Goal: Task Accomplishment & Management: Manage account settings

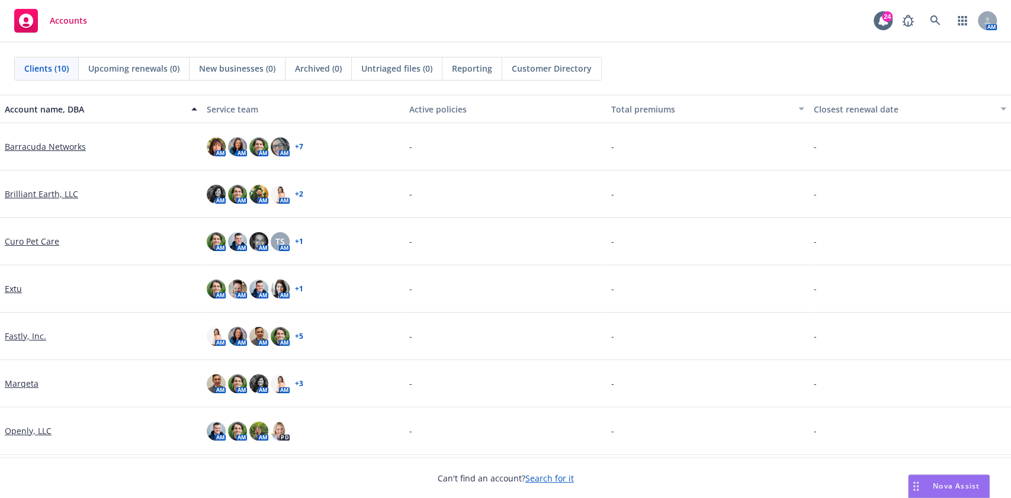
click at [24, 385] on link "Marqeta" at bounding box center [22, 383] width 34 height 12
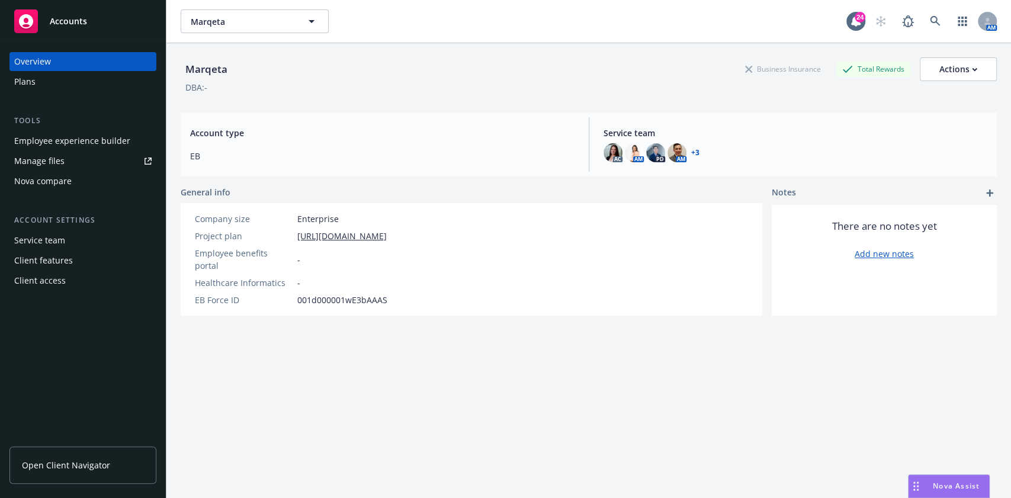
click at [71, 161] on link "Manage files" at bounding box center [82, 161] width 147 height 19
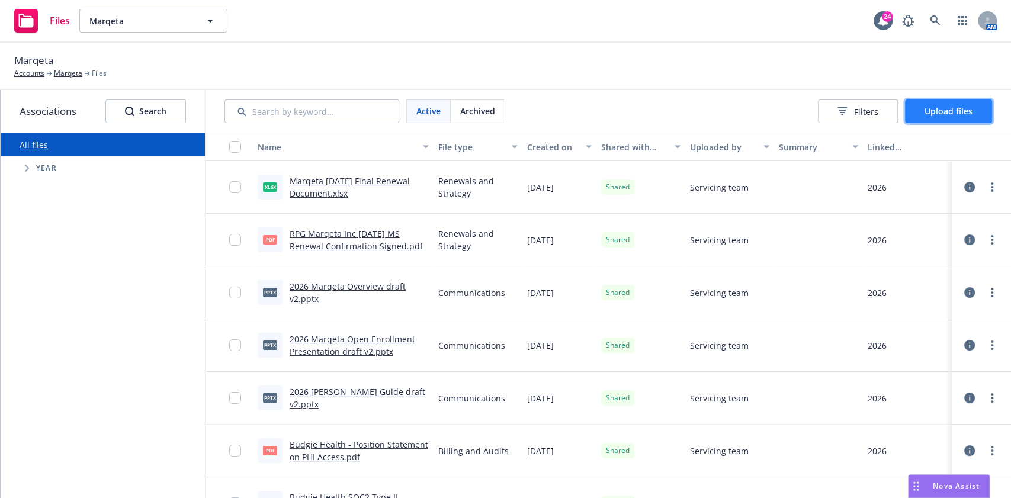
click at [955, 109] on span "Upload files" at bounding box center [948, 110] width 48 height 11
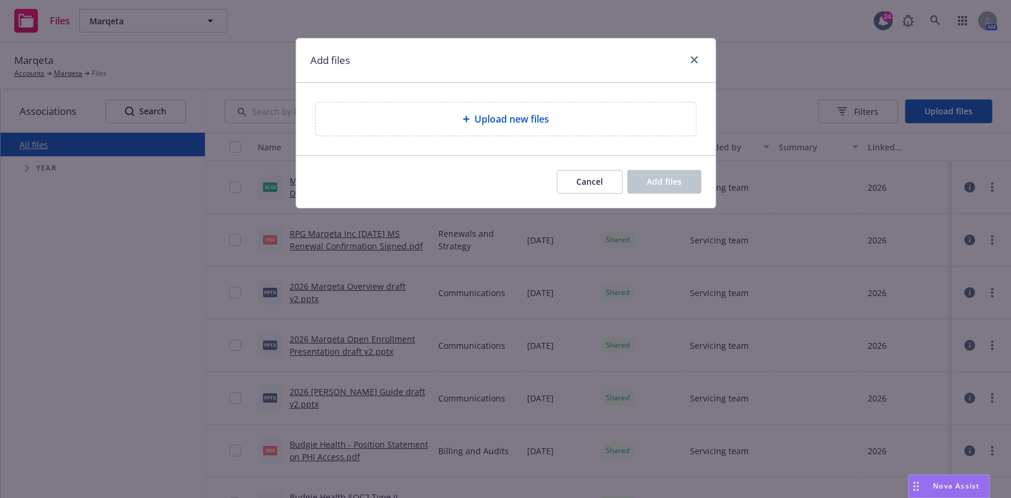
click at [576, 117] on div "Upload new files" at bounding box center [505, 119] width 361 height 14
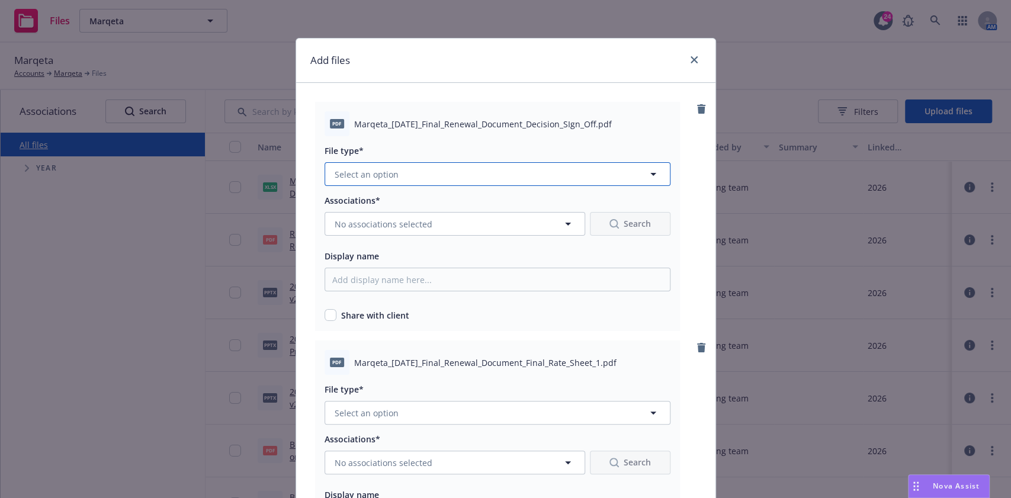
click at [501, 178] on button "Select an option" at bounding box center [497, 174] width 346 height 24
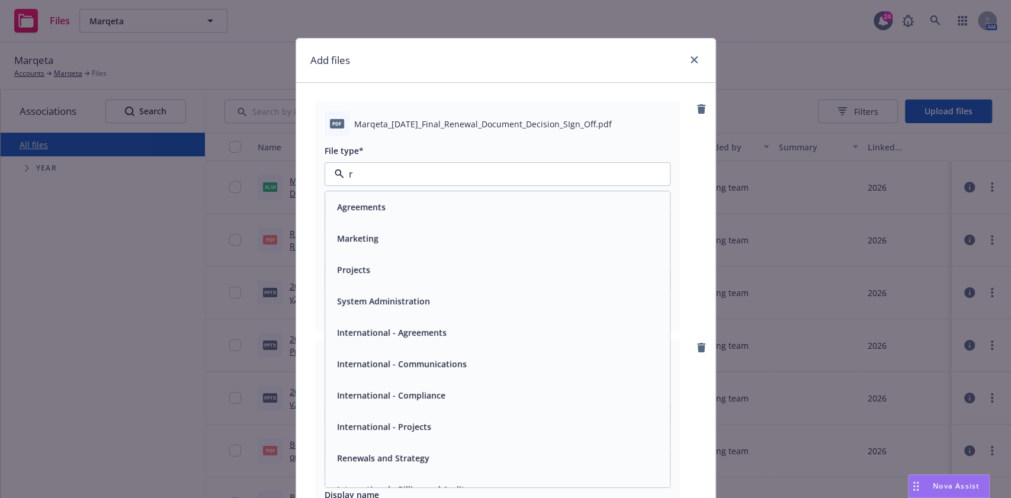
type input "re"
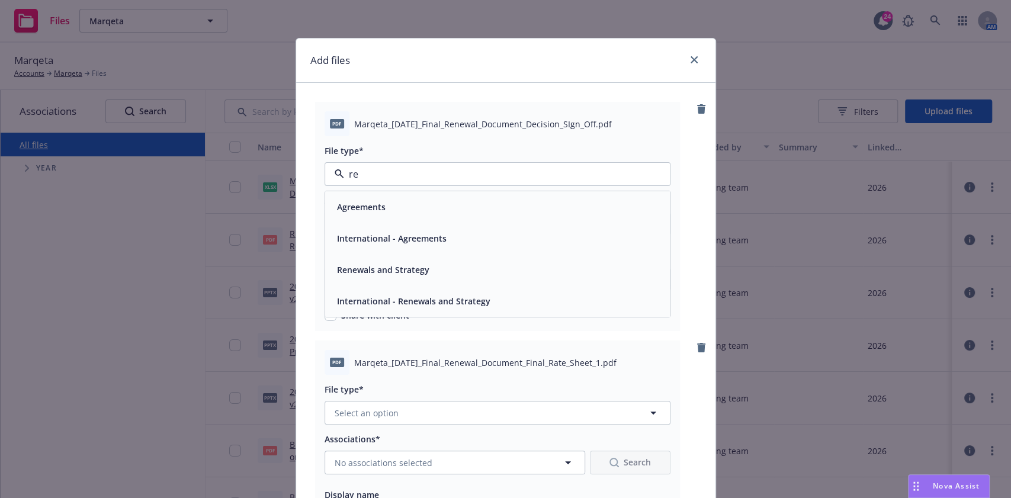
click at [424, 272] on div "Renewals and Strategy" at bounding box center [497, 269] width 330 height 17
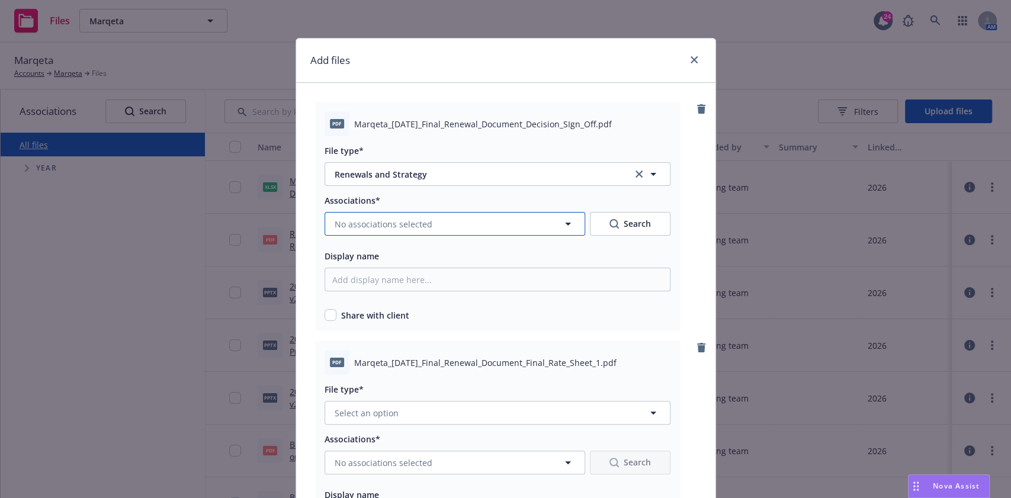
click at [407, 230] on button "No associations selected" at bounding box center [454, 224] width 260 height 24
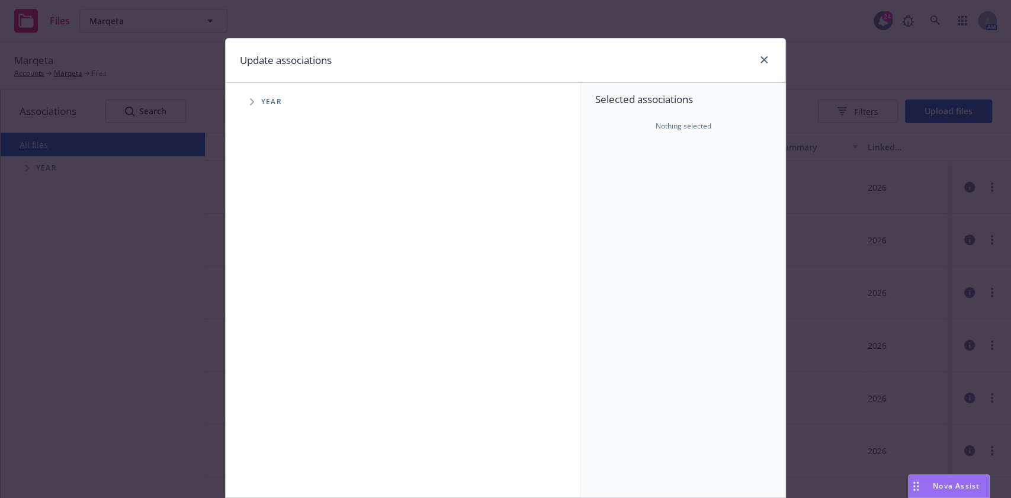
click at [245, 83] on div "Accessibility guide for tree Tree Example. Navigate the tree with the arrow key…" at bounding box center [403, 290] width 355 height 414
click at [250, 102] on icon "Tree Example" at bounding box center [252, 101] width 5 height 7
click at [276, 288] on input "Tree Example" at bounding box center [282, 291] width 12 height 12
checkbox input "true"
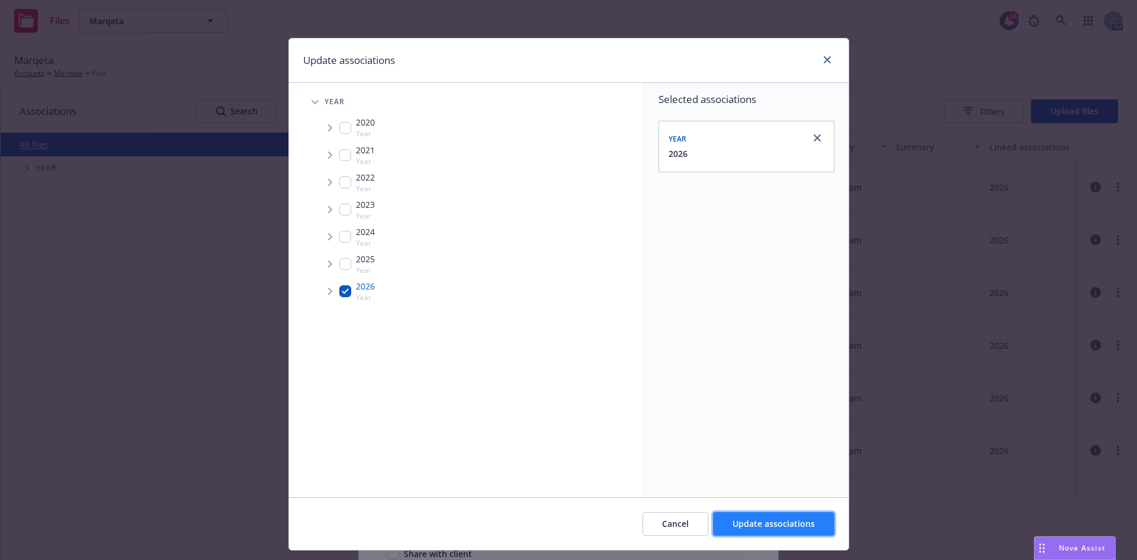
click at [789, 497] on span "Update associations" at bounding box center [773, 523] width 82 height 11
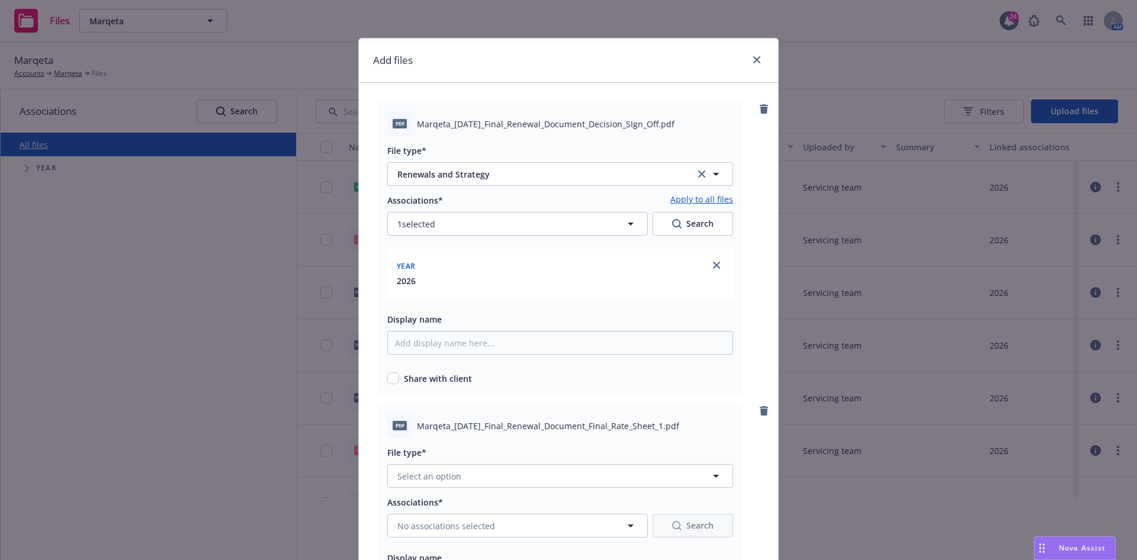
click at [694, 202] on link "Apply to all files" at bounding box center [701, 200] width 63 height 14
click at [387, 375] on input "checkbox" at bounding box center [393, 378] width 12 height 12
checkbox input "true"
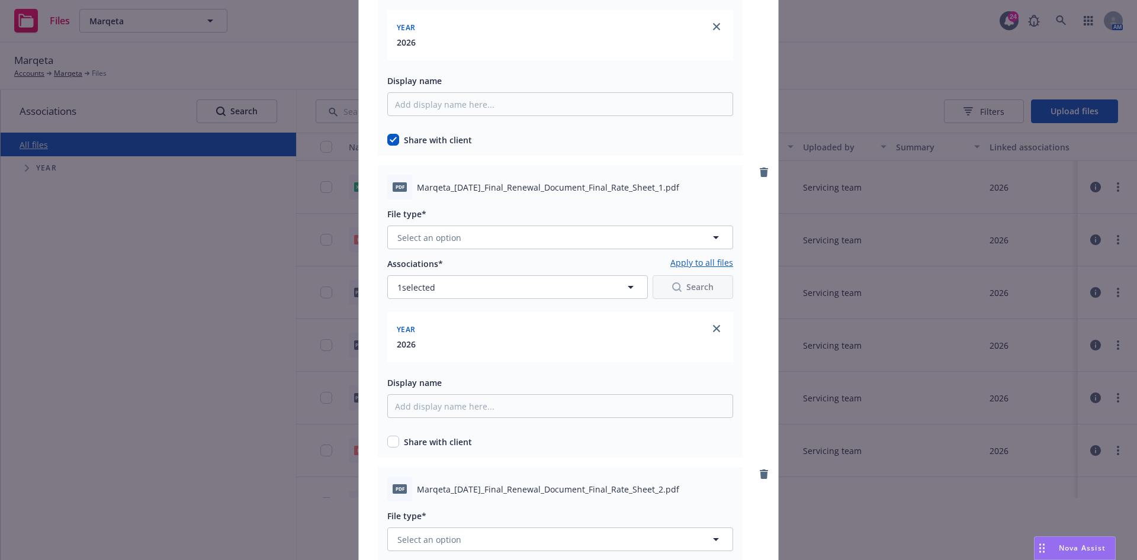
scroll to position [249, 0]
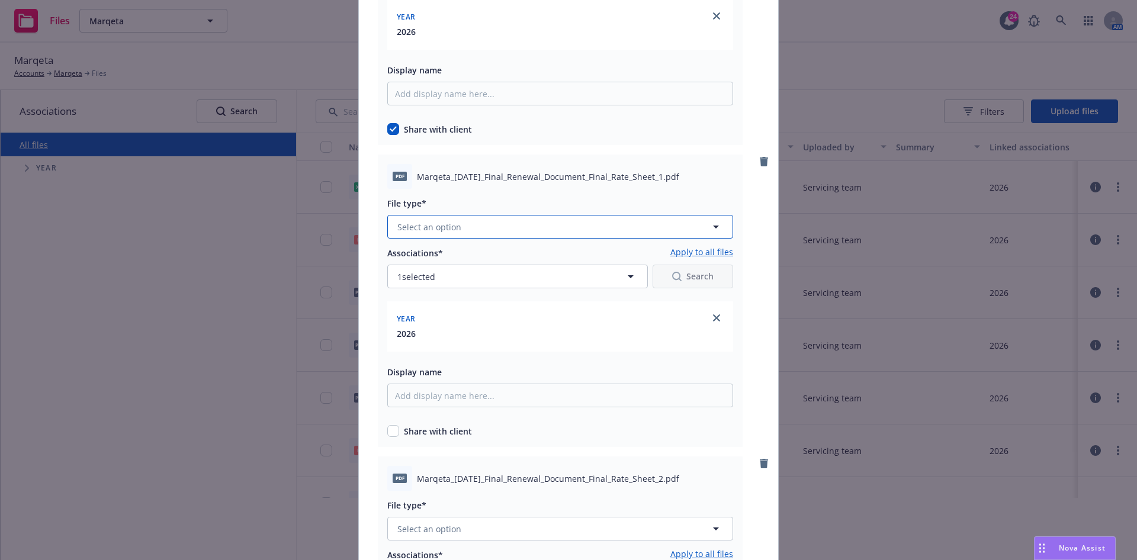
click at [551, 236] on button "Select an option" at bounding box center [560, 227] width 346 height 24
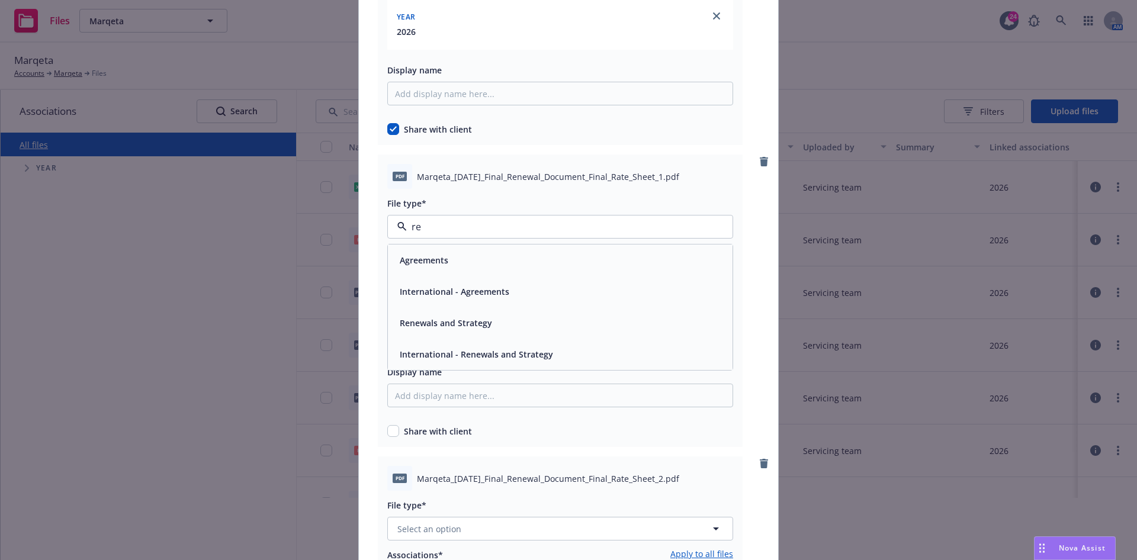
type input "ren"
click at [499, 251] on div "Renewals and Strategy" at bounding box center [560, 259] width 330 height 17
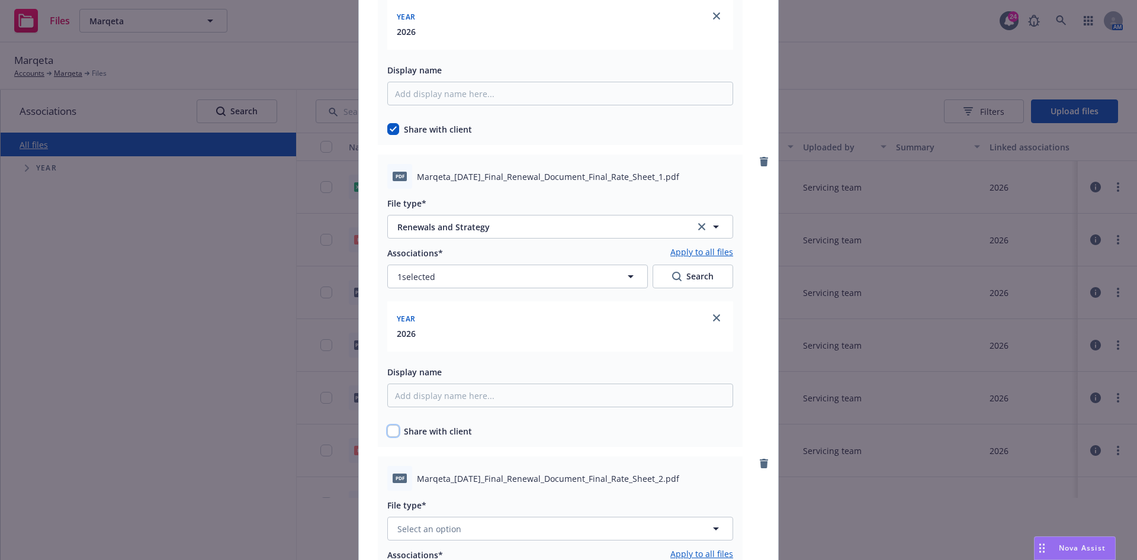
click at [389, 430] on input "checkbox" at bounding box center [393, 431] width 12 height 12
checkbox input "true"
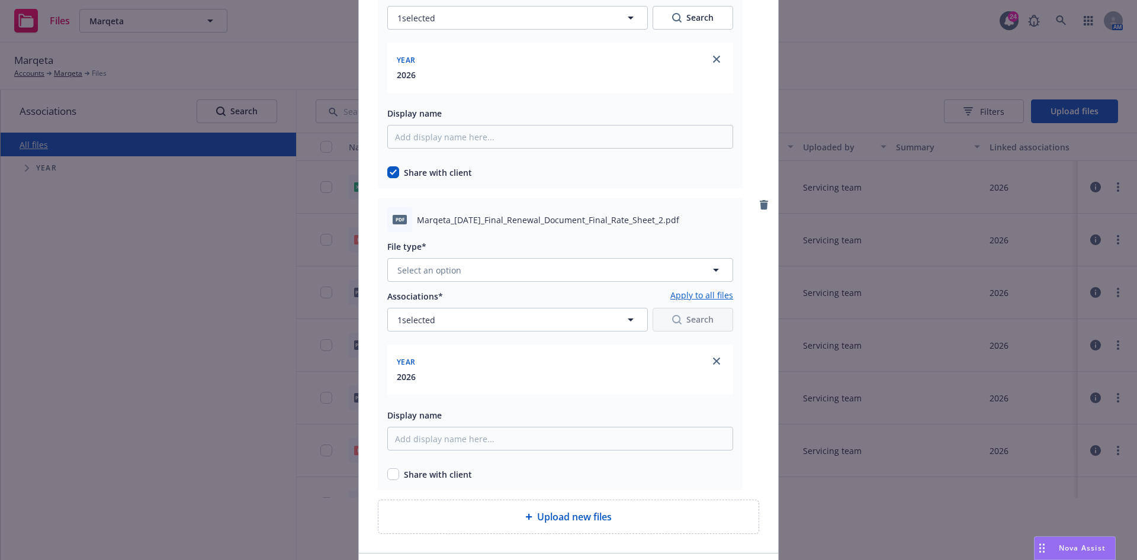
scroll to position [580, 0]
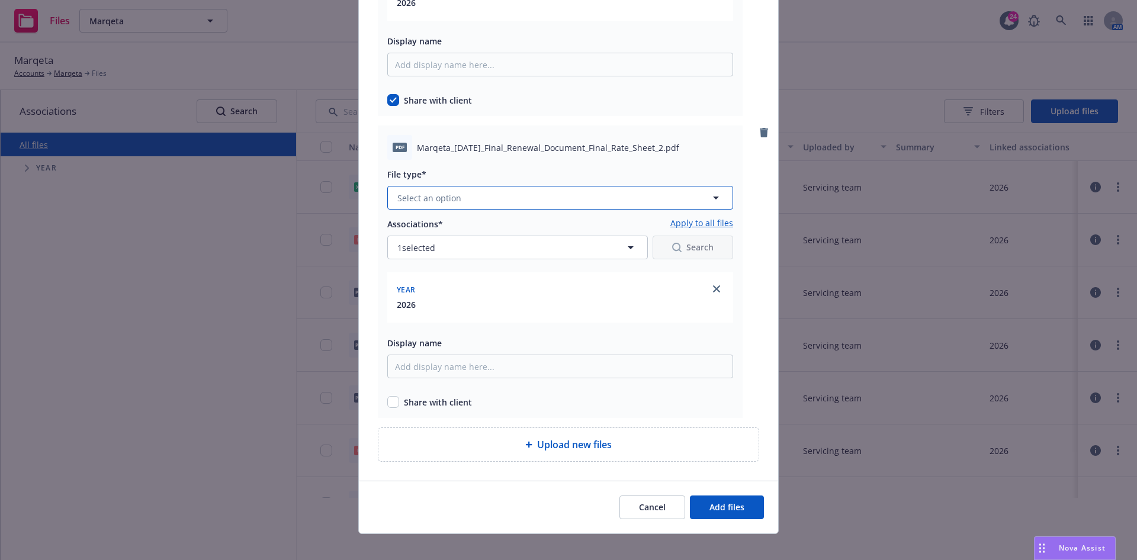
click at [464, 208] on button "Select an option" at bounding box center [560, 198] width 346 height 24
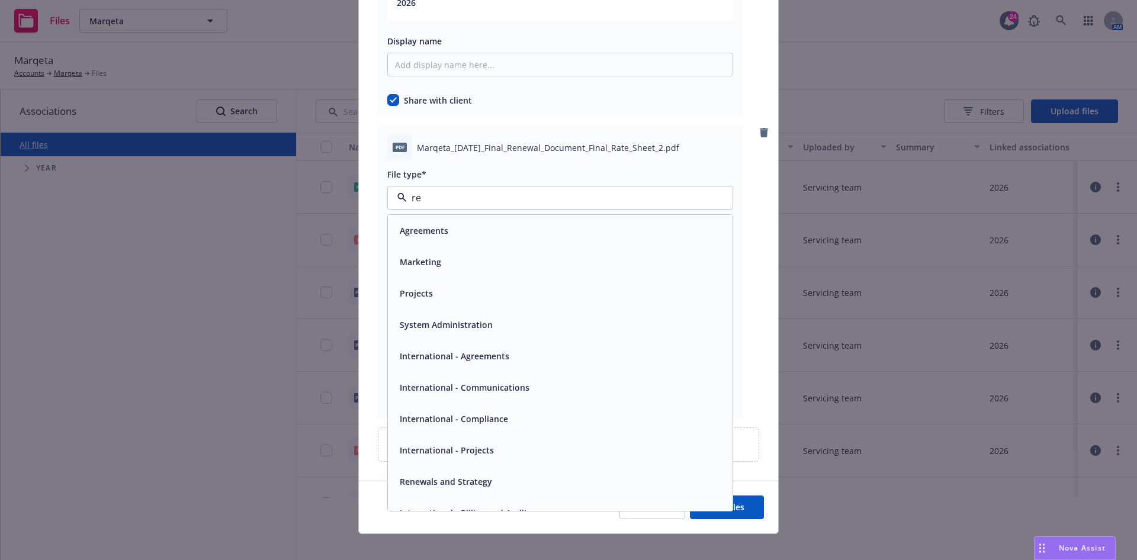
type input "ren"
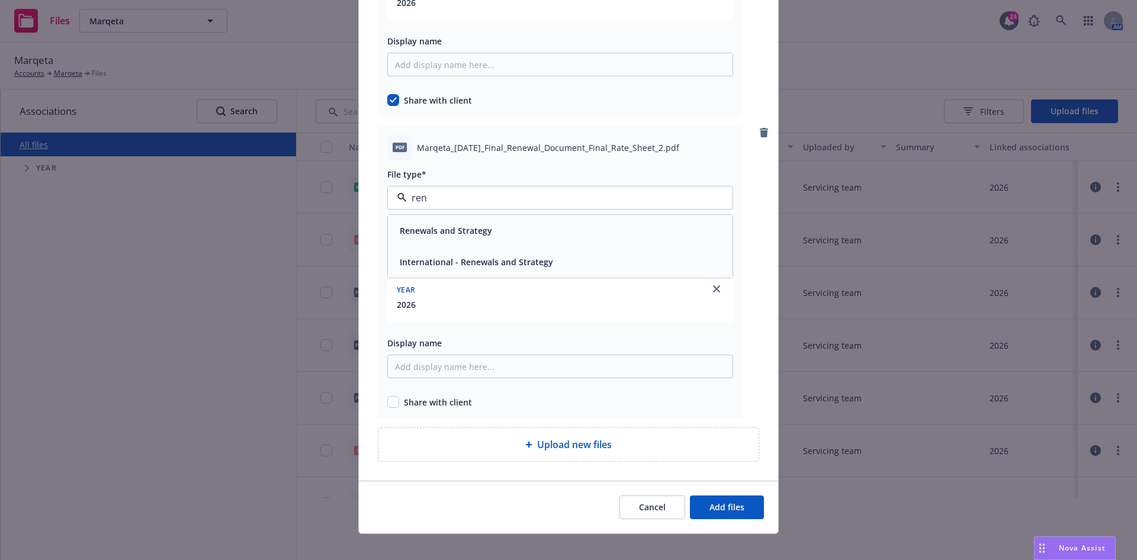
click at [461, 222] on div "Renewals and Strategy" at bounding box center [444, 230] width 99 height 17
click at [404, 402] on span "Share with client" at bounding box center [438, 402] width 68 height 12
click at [387, 407] on input "checkbox" at bounding box center [393, 402] width 12 height 12
checkbox input "true"
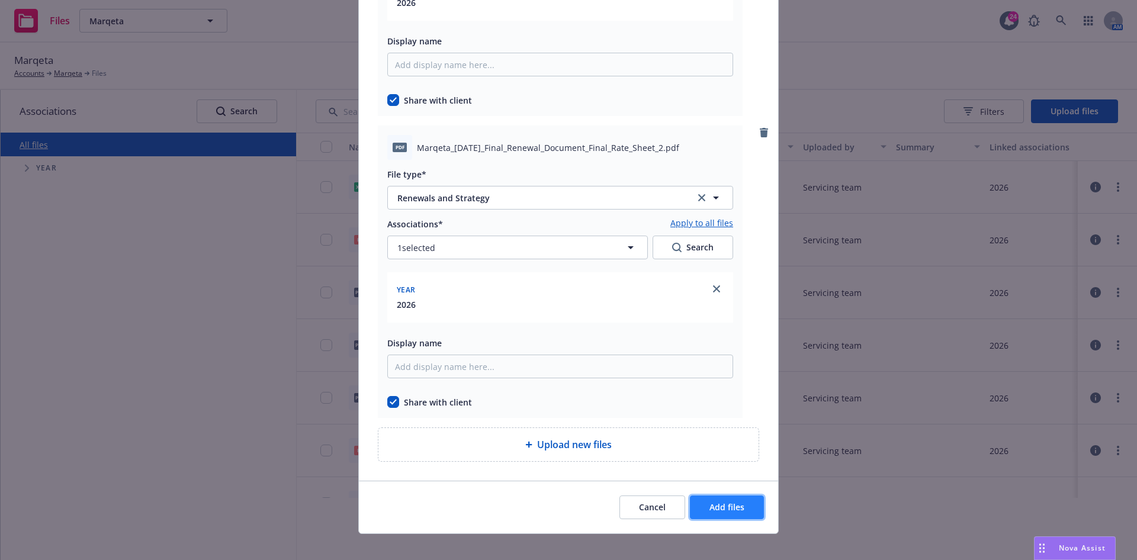
click at [709, 497] on span "Add files" at bounding box center [726, 506] width 35 height 11
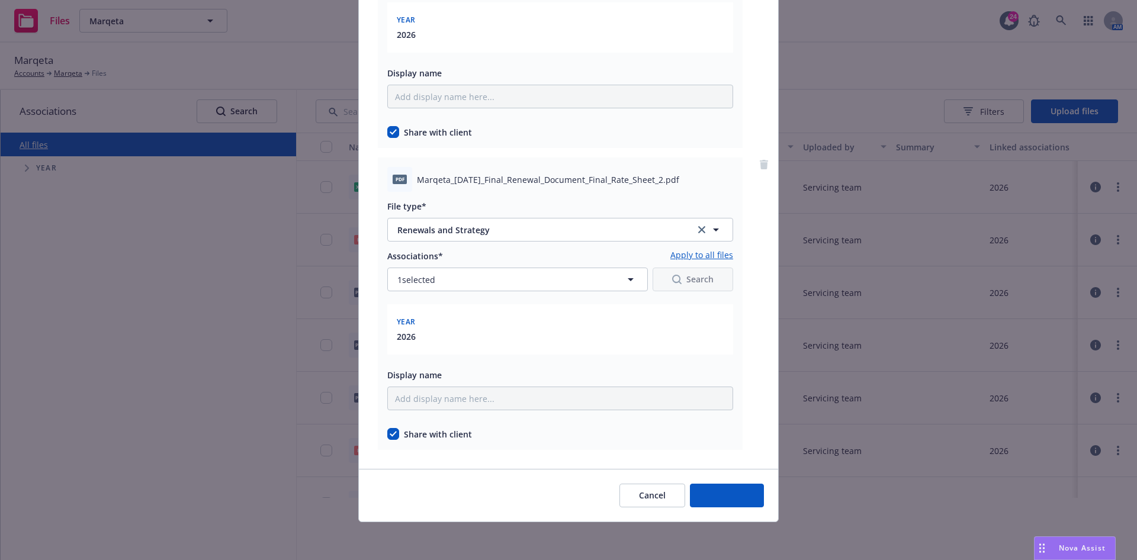
scroll to position [547, 0]
